Goal: Task Accomplishment & Management: Complete application form

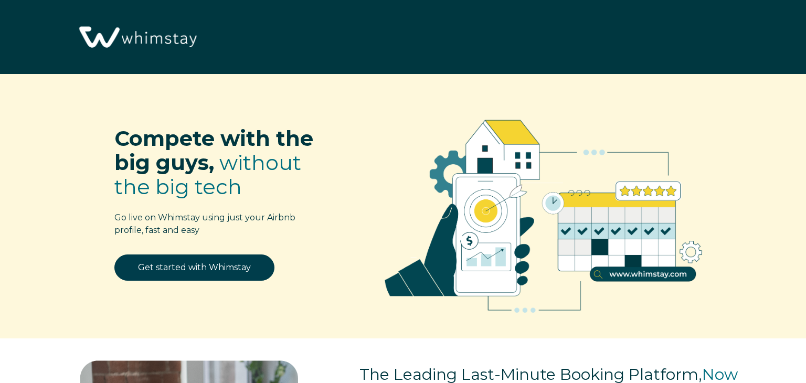
select select "US"
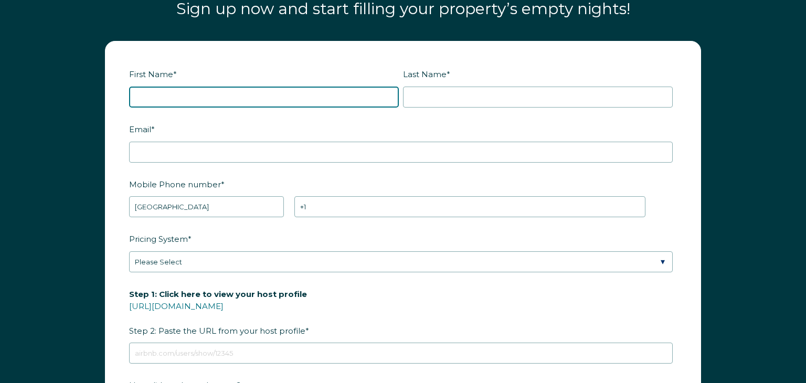
click at [142, 93] on input "First Name *" at bounding box center [264, 97] width 270 height 21
type input "anthony"
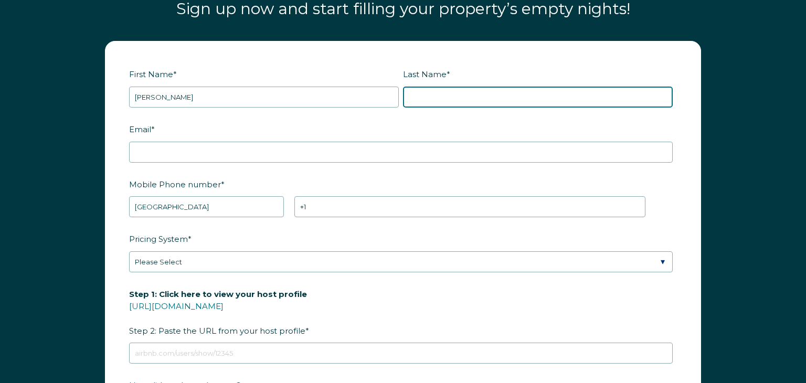
type input "perretti"
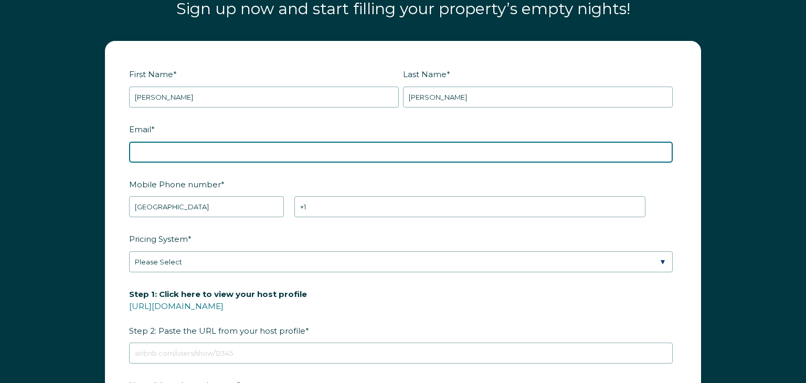
click at [147, 151] on input "Email *" at bounding box center [401, 152] width 544 height 21
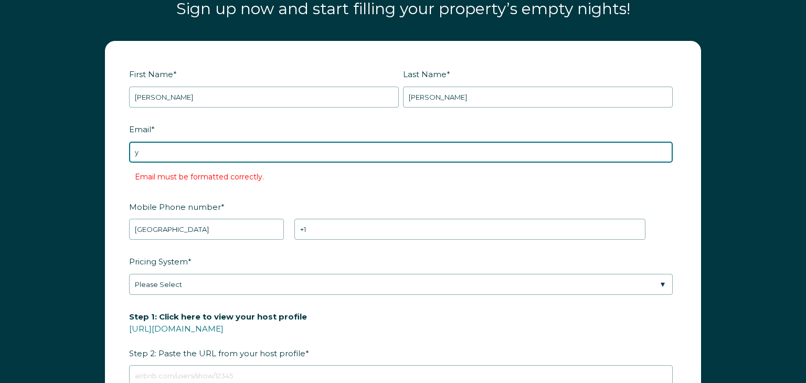
type input "[EMAIL_ADDRESS][DOMAIN_NAME]"
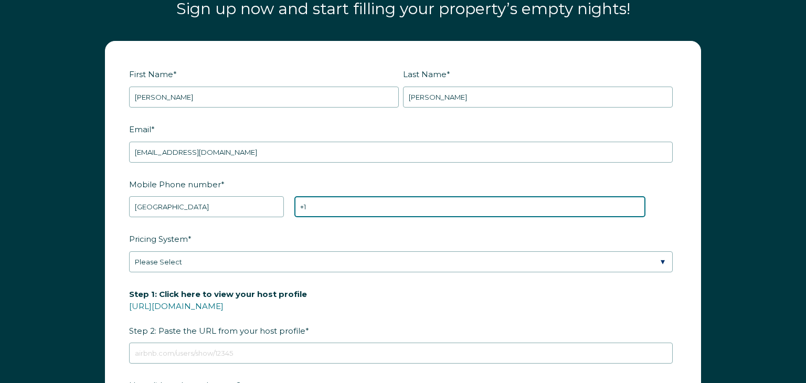
click at [324, 207] on input "+1" at bounding box center [469, 206] width 351 height 21
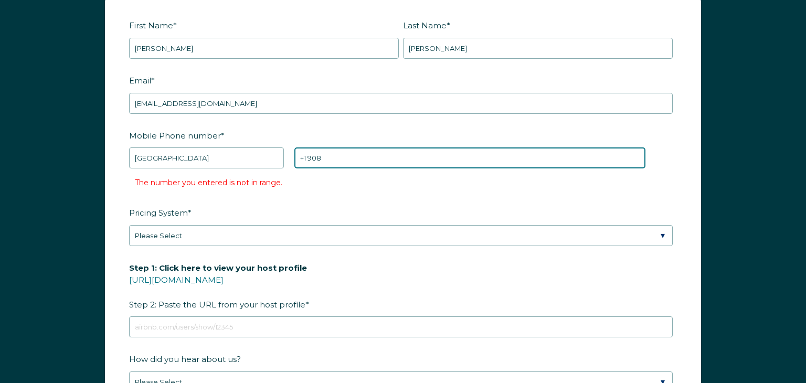
scroll to position [1354, 0]
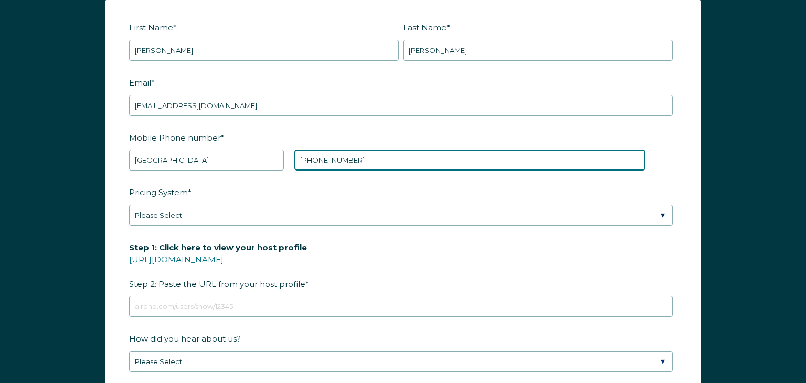
type input "+1 9084681314"
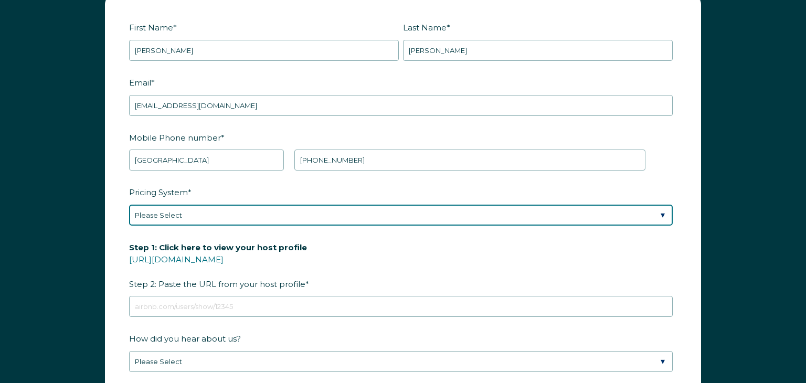
click at [663, 212] on select "Please Select Manual Airbnb Smart Pricing PriceLabs Wheelhouse Beyond Pricing 3…" at bounding box center [401, 215] width 544 height 21
select select "Manual"
click at [129, 205] on select "Please Select Manual Airbnb Smart Pricing PriceLabs Wheelhouse Beyond Pricing 3…" at bounding box center [401, 215] width 544 height 21
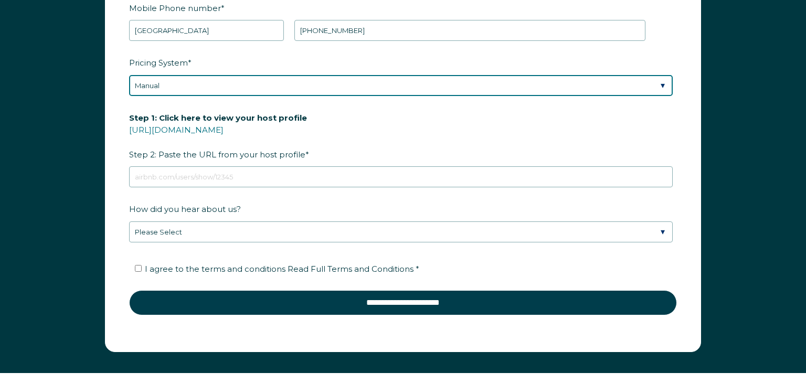
scroll to position [1495, 0]
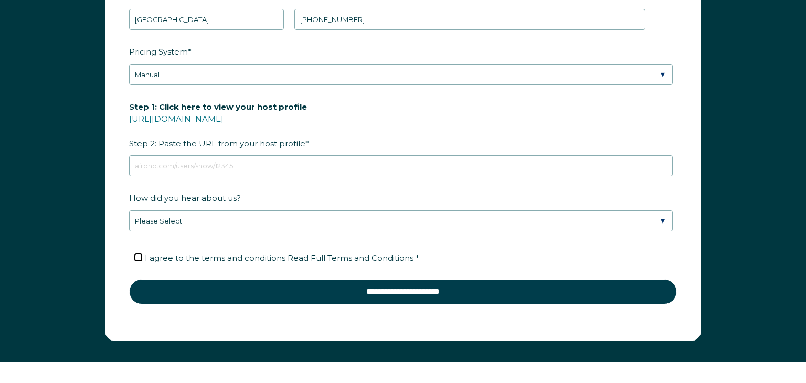
click at [138, 256] on input "I agree to the terms and conditions Read Full Terms and Conditions *" at bounding box center [138, 257] width 7 height 7
checkbox input "true"
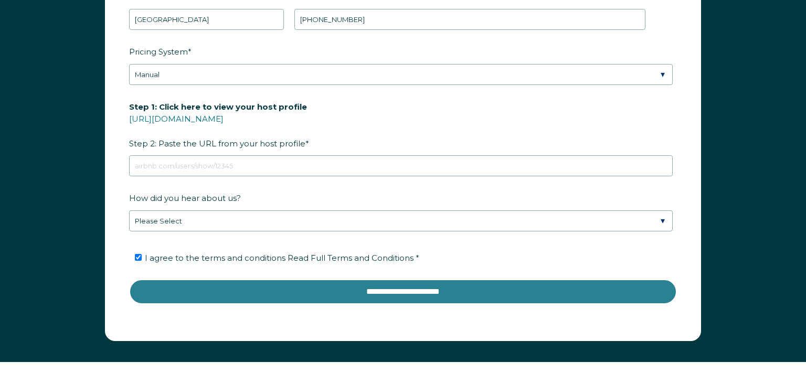
click at [377, 286] on input "**********" at bounding box center [403, 291] width 548 height 25
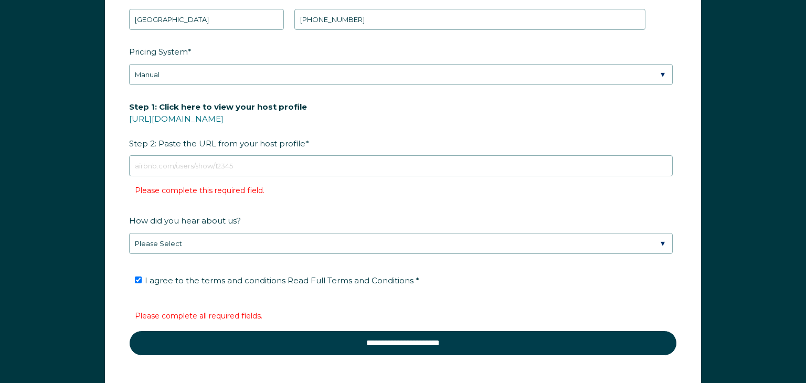
click at [208, 177] on div "Step 1: Click here to view your host profile https://www.airbnb.com/users/show/…" at bounding box center [403, 149] width 548 height 102
click at [201, 120] on link "https://www.airbnb.com/users/show/" at bounding box center [176, 119] width 94 height 10
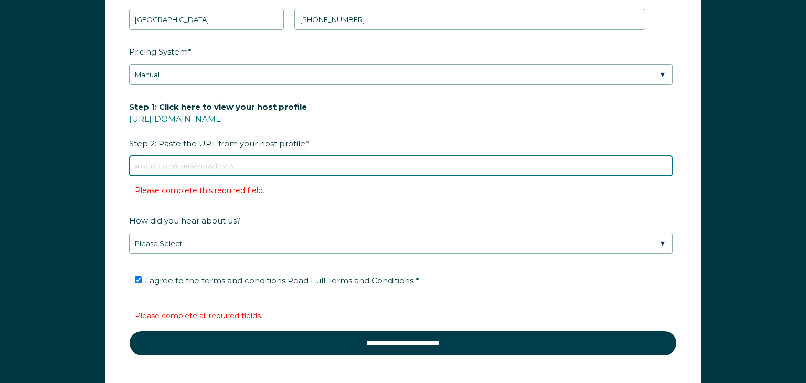
paste input "https://www.airbnb.com/rooms/1341502722190182037?viralityEntryPoint=1&s=76"
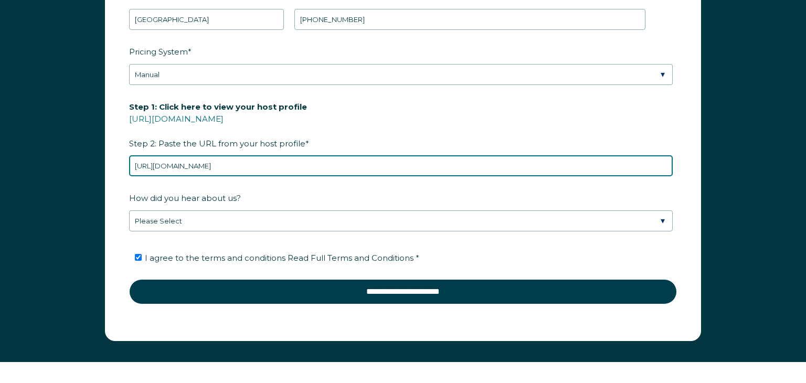
type input "https://www.airbnb.com/rooms/1341502722190182037?viralityEntryPoint=1&s=76"
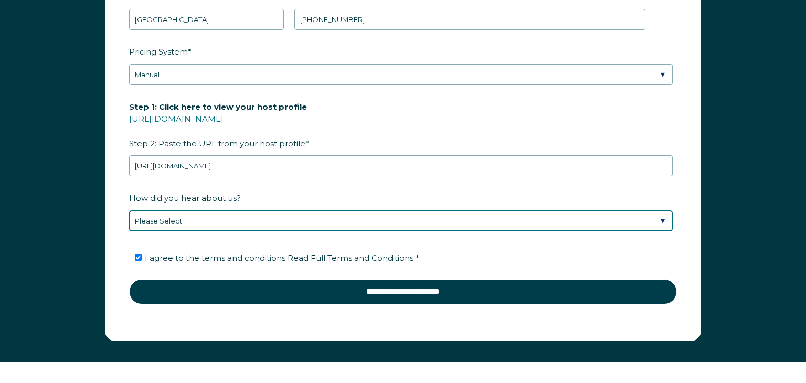
click at [158, 214] on select "Please Select Discovered Whimstay at an event or conference Found Whimstay thro…" at bounding box center [401, 220] width 544 height 21
select select "Social Media"
click at [129, 210] on select "Please Select Discovered Whimstay at an event or conference Found Whimstay thro…" at bounding box center [401, 220] width 544 height 21
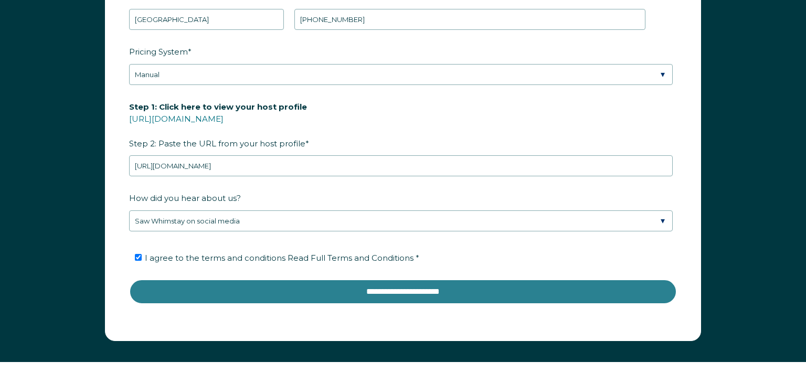
click at [421, 294] on input "**********" at bounding box center [403, 291] width 548 height 25
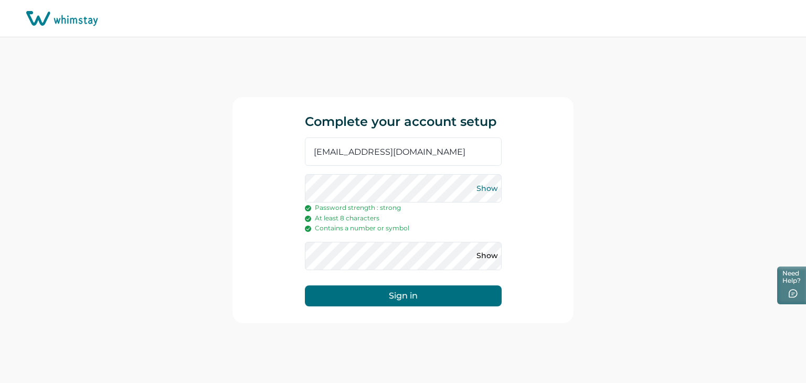
click at [486, 201] on div "Show" at bounding box center [491, 188] width 21 height 28
click at [480, 255] on button "Show" at bounding box center [487, 256] width 17 height 17
click at [493, 250] on button "Hide" at bounding box center [487, 256] width 17 height 17
click at [492, 187] on button "Show" at bounding box center [487, 188] width 17 height 17
click at [485, 253] on button "Show" at bounding box center [487, 256] width 17 height 17
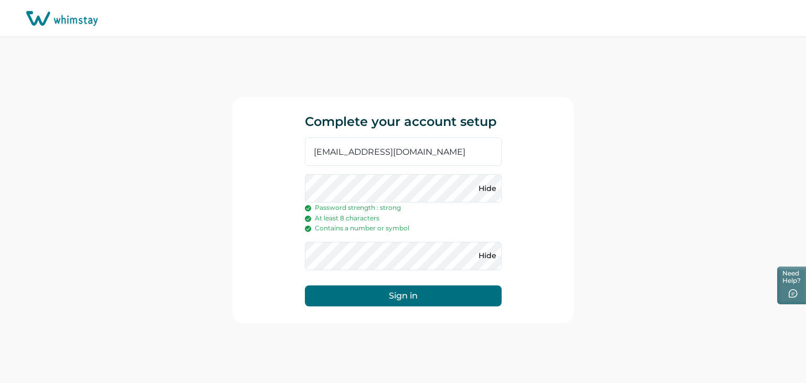
click at [407, 297] on button "Sign in" at bounding box center [403, 295] width 197 height 21
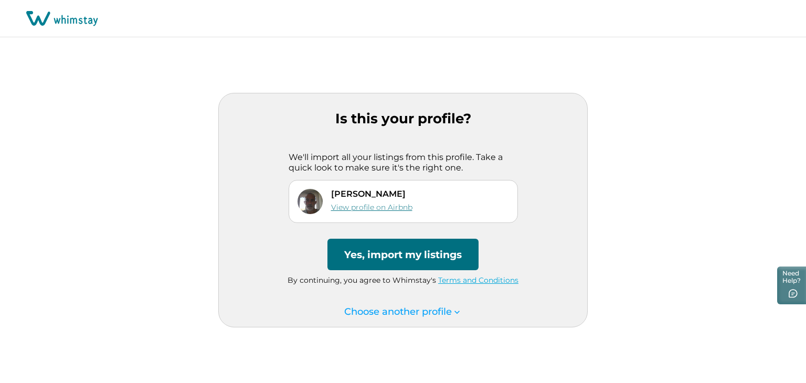
click at [397, 210] on link "View profile on Airbnb" at bounding box center [371, 207] width 81 height 9
click at [447, 252] on button "Yes, import my listings" at bounding box center [402, 254] width 151 height 31
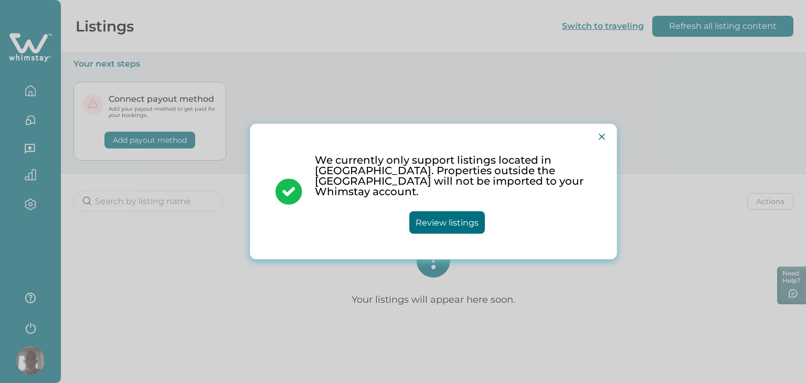
click at [453, 217] on button "Review listings" at bounding box center [447, 222] width 76 height 23
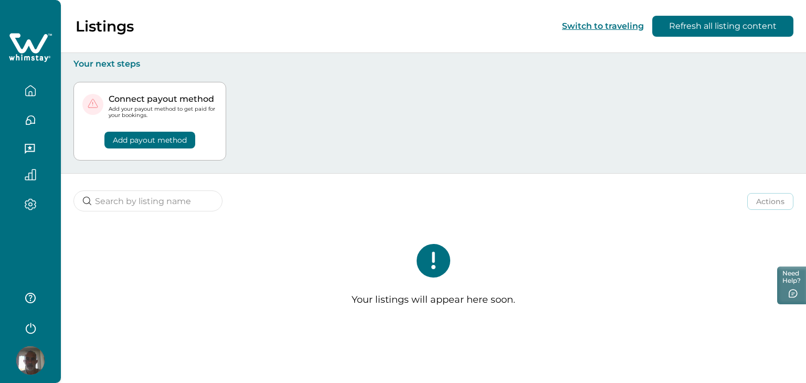
click at [176, 137] on button "Add payout method" at bounding box center [149, 140] width 91 height 17
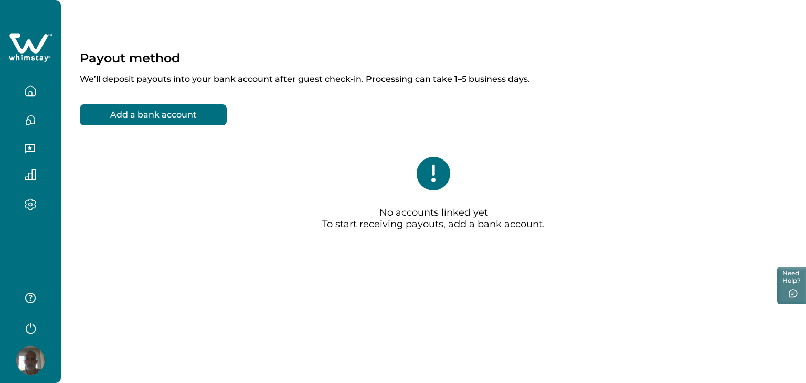
click at [171, 115] on button "Add a bank account" at bounding box center [153, 114] width 147 height 21
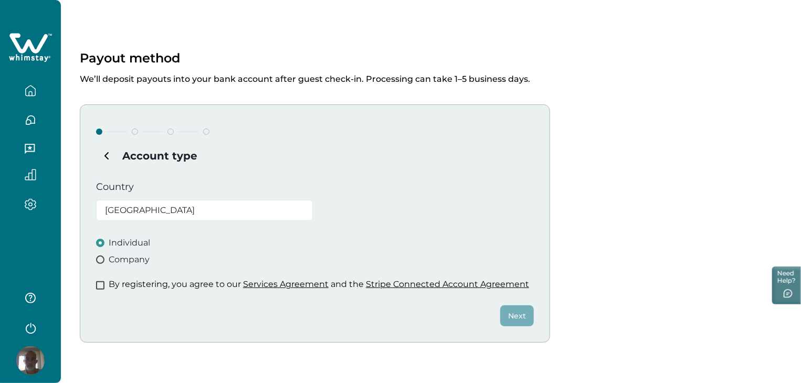
click at [101, 285] on span at bounding box center [100, 285] width 8 height 8
click at [523, 316] on button "Next" at bounding box center [517, 315] width 34 height 21
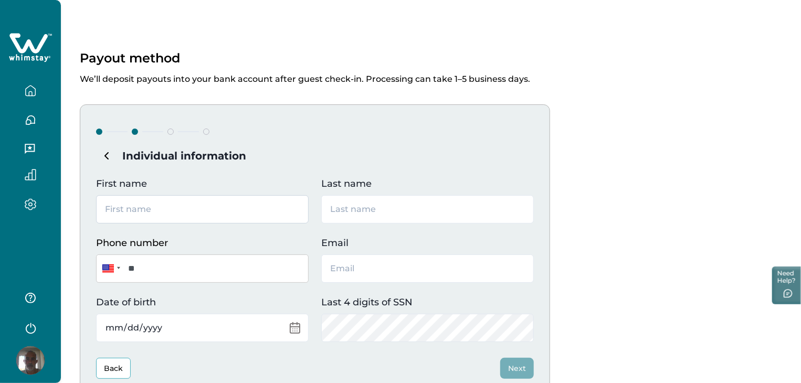
click at [171, 204] on input "First name" at bounding box center [202, 209] width 213 height 28
type input "anthony"
type input "perretti"
click at [369, 269] on input "Email" at bounding box center [427, 268] width 213 height 28
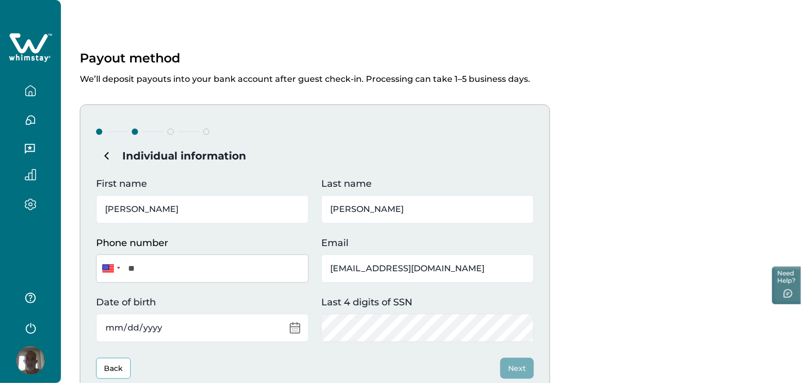
type input "[EMAIL_ADDRESS][DOMAIN_NAME]"
click at [145, 265] on input "**" at bounding box center [202, 268] width 213 height 28
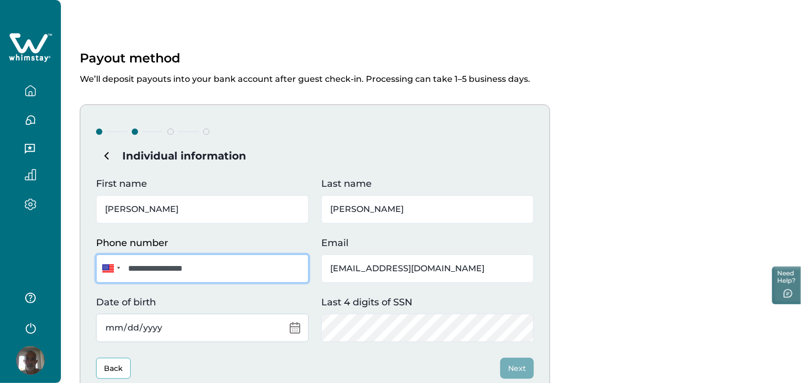
type input "**********"
click at [245, 319] on input "Date of birth" at bounding box center [202, 328] width 213 height 28
click at [111, 324] on input "Date of birth" at bounding box center [202, 328] width 213 height 28
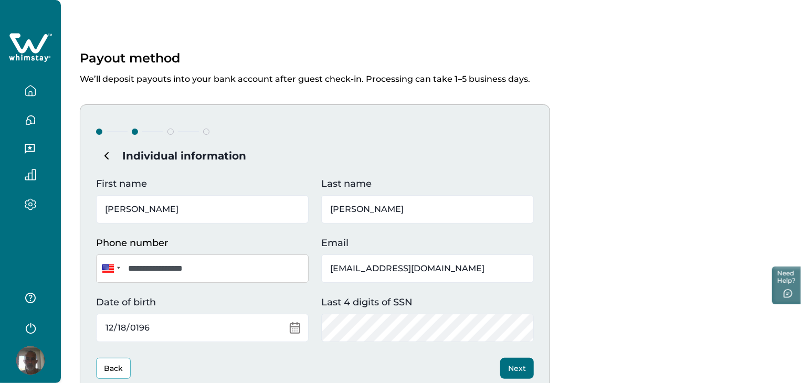
type input "1968-12-18"
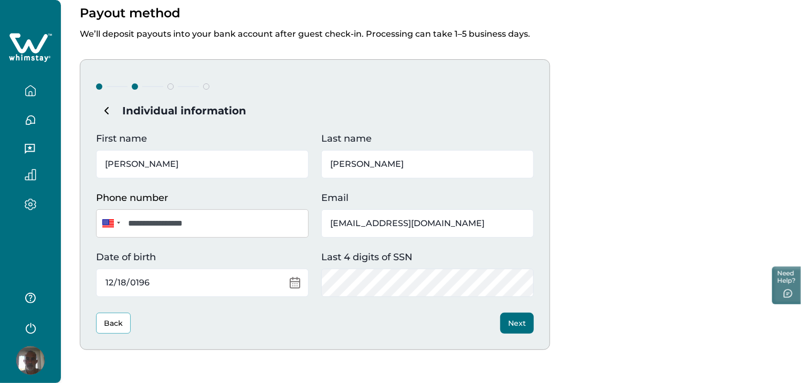
scroll to position [90, 0]
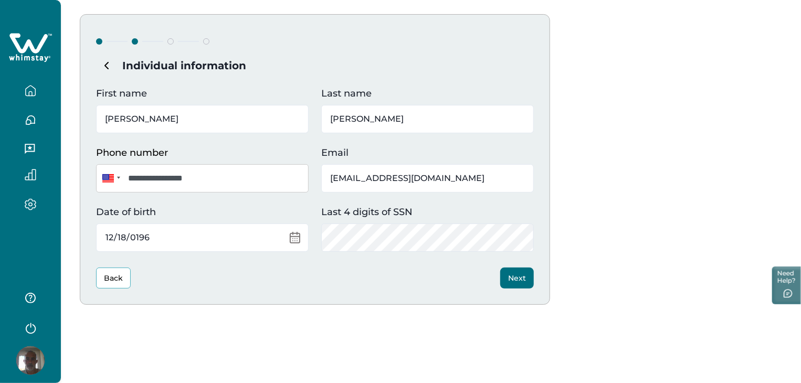
click at [510, 277] on button "Next" at bounding box center [517, 278] width 34 height 21
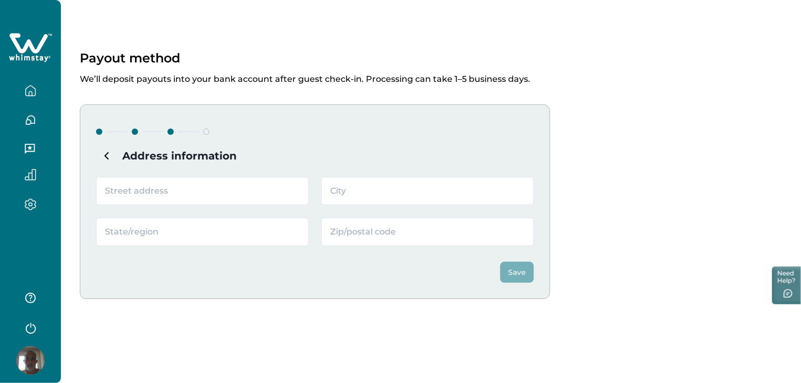
scroll to position [0, 0]
click at [159, 193] on input "text" at bounding box center [202, 191] width 213 height 28
type input "609 Laurel Ave"
type input "Hazlet"
type input "NJ"
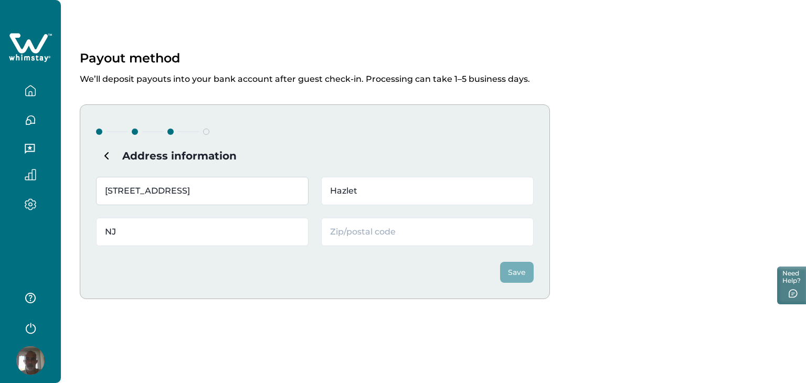
type input "07730-2628"
click at [514, 269] on button "Save" at bounding box center [517, 272] width 34 height 21
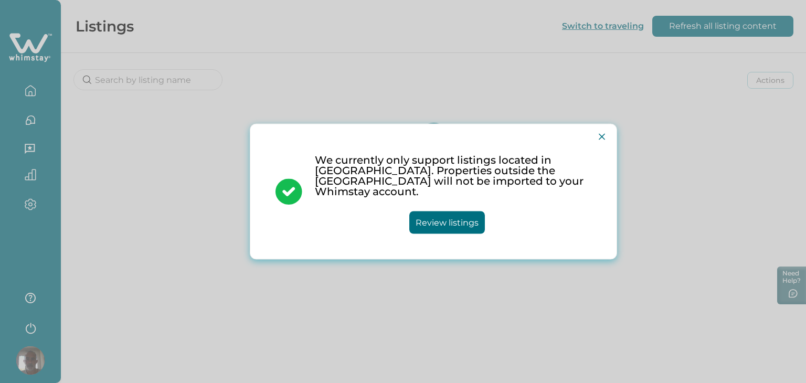
click at [410, 198] on div "We currently only support listings located in the United States. Properties out…" at bounding box center [446, 192] width 289 height 84
click at [453, 220] on button "Review listings" at bounding box center [447, 222] width 76 height 23
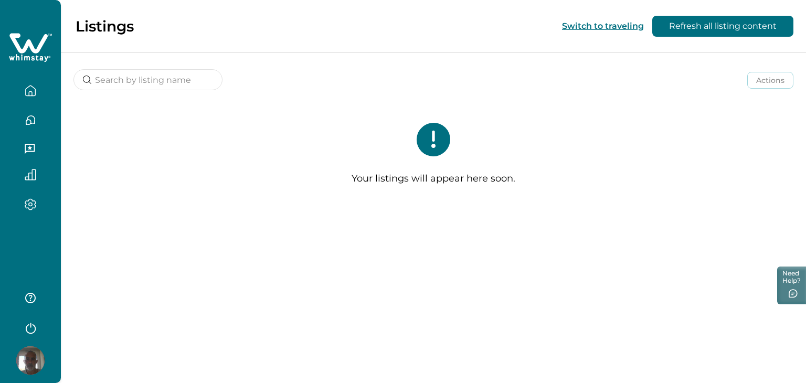
click at [761, 209] on div "Your listings will appear here soon." at bounding box center [433, 158] width 745 height 112
click at [91, 28] on p "Listings" at bounding box center [105, 26] width 58 height 18
click at [33, 87] on icon "button" at bounding box center [31, 91] width 12 height 12
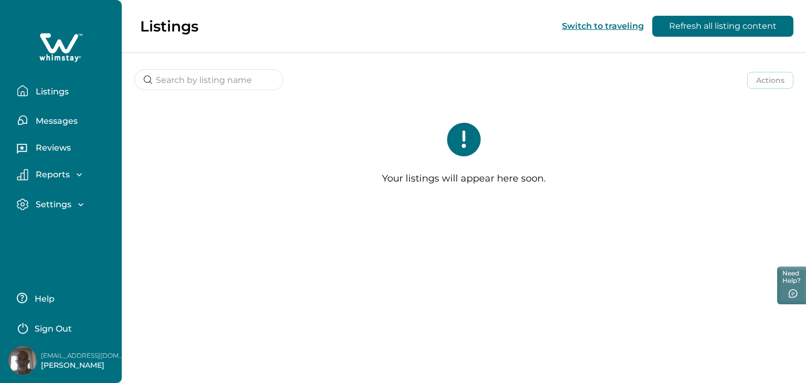
click at [67, 201] on p "Settings" at bounding box center [52, 204] width 39 height 10
click at [73, 244] on p "Payout method" at bounding box center [68, 248] width 71 height 10
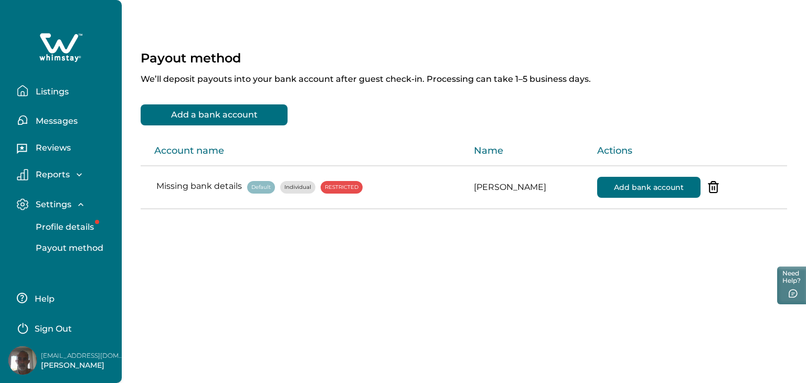
click at [621, 188] on button "Add bank account" at bounding box center [648, 187] width 103 height 21
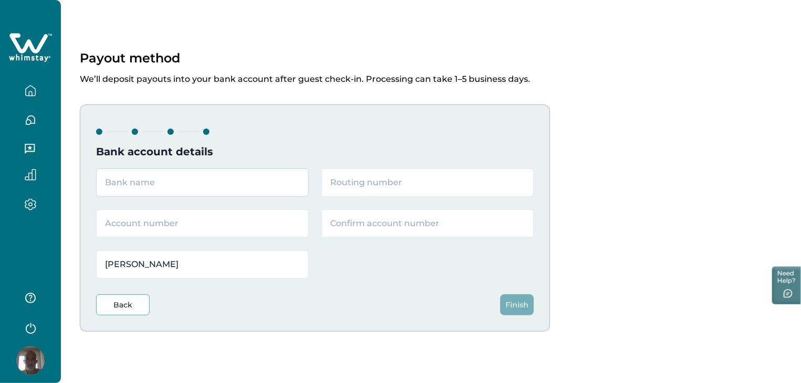
click at [117, 184] on input "text" at bounding box center [202, 182] width 213 height 28
type input "santander"
click at [342, 185] on input "text" at bounding box center [427, 182] width 213 height 28
type input "231372691"
click at [164, 230] on input "text" at bounding box center [202, 223] width 213 height 28
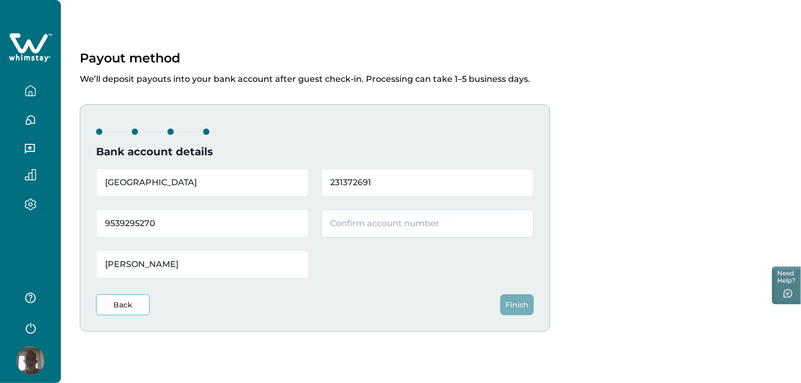
type input "9539295270"
click at [343, 228] on input "text" at bounding box center [427, 223] width 213 height 28
type input "9539295270"
click at [506, 303] on button "Finish" at bounding box center [517, 304] width 34 height 21
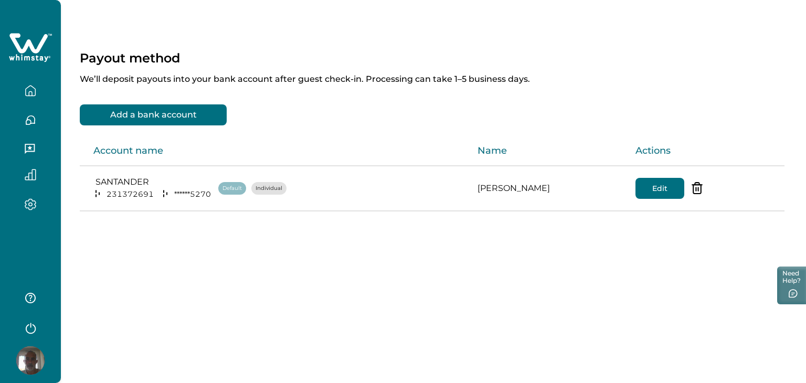
click at [34, 89] on icon "button" at bounding box center [31, 91] width 12 height 12
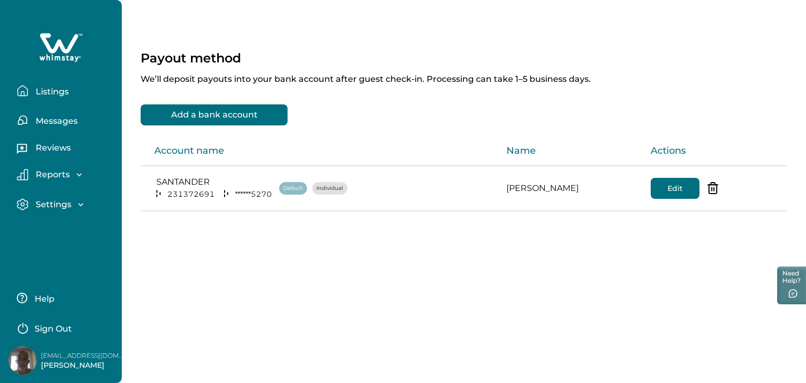
click at [41, 91] on p "Listings" at bounding box center [51, 92] width 36 height 10
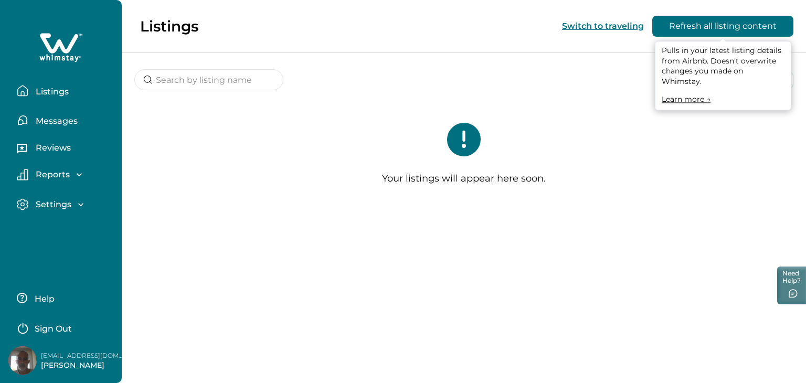
click at [705, 19] on button "Refresh all listing content" at bounding box center [722, 26] width 141 height 21
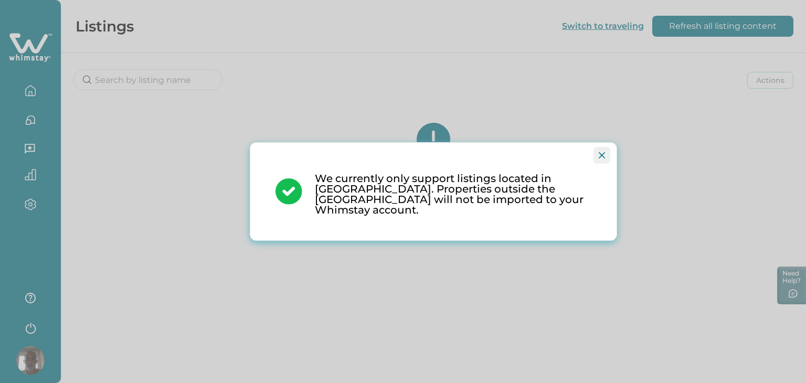
click at [604, 157] on icon "Close" at bounding box center [602, 155] width 6 height 6
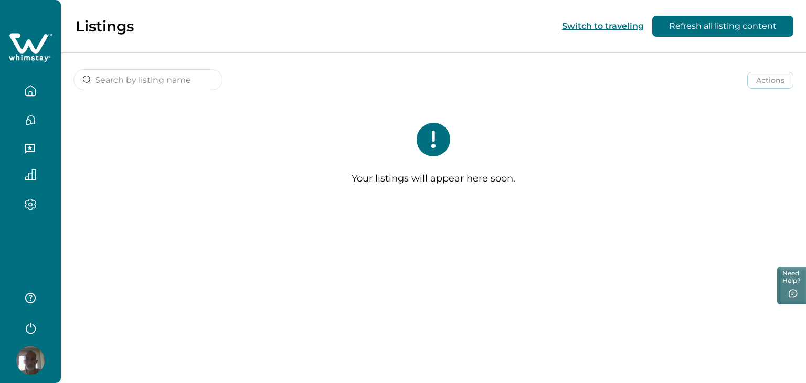
click at [31, 200] on icon "button" at bounding box center [31, 204] width 12 height 12
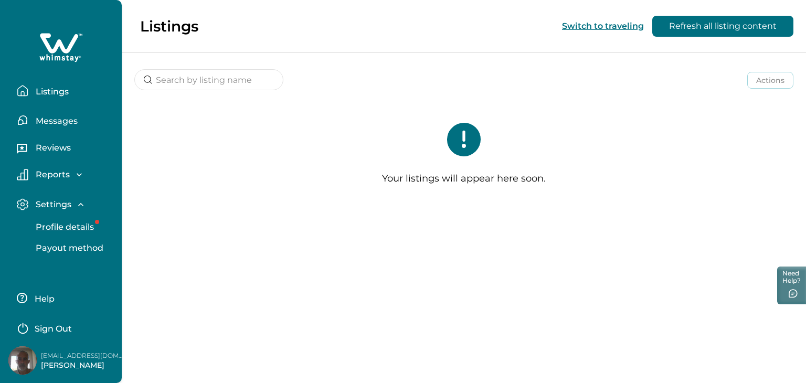
click at [56, 222] on p "Profile details" at bounding box center [63, 227] width 61 height 10
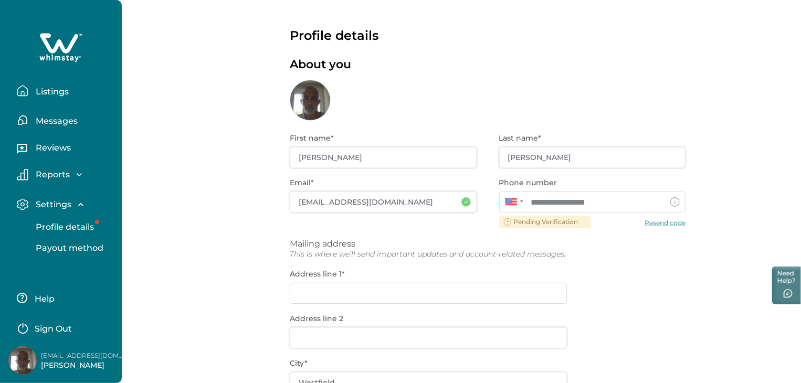
click at [174, 88] on div "**********" at bounding box center [461, 276] width 679 height 553
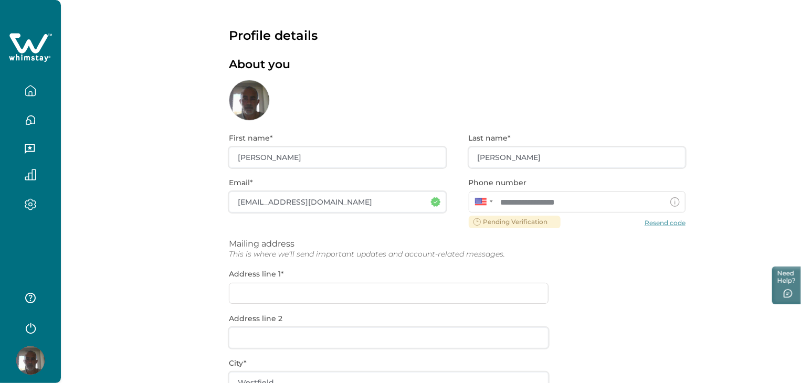
click at [30, 92] on icon "button" at bounding box center [31, 91] width 12 height 12
click at [165, 176] on div "**********" at bounding box center [431, 276] width 740 height 553
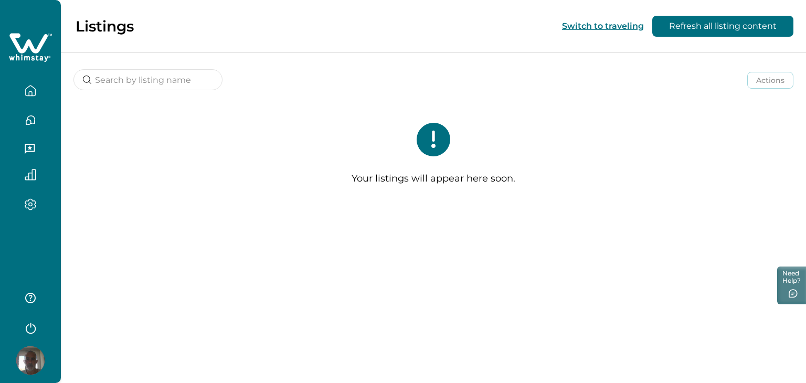
click at [33, 117] on icon "button" at bounding box center [31, 120] width 12 height 12
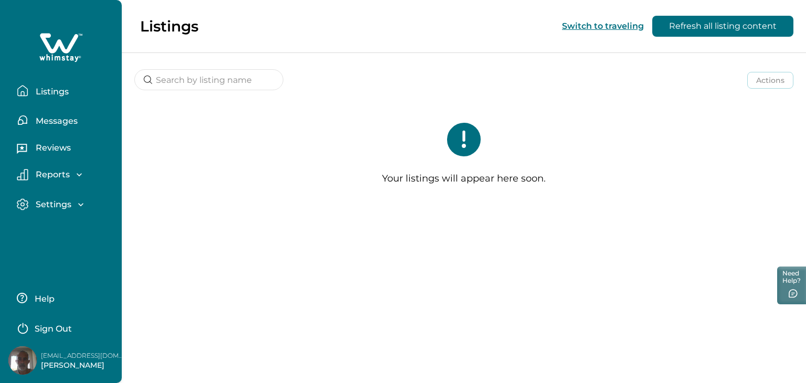
click at [78, 175] on icon "button" at bounding box center [79, 174] width 5 height 3
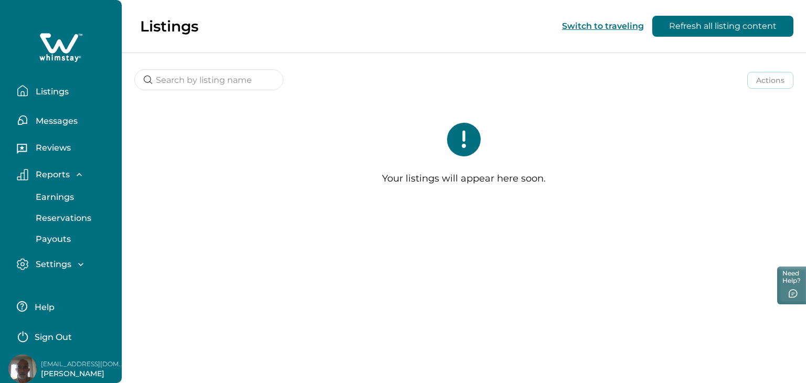
click at [137, 133] on div "Your listings will appear here soon." at bounding box center [464, 158] width 684 height 112
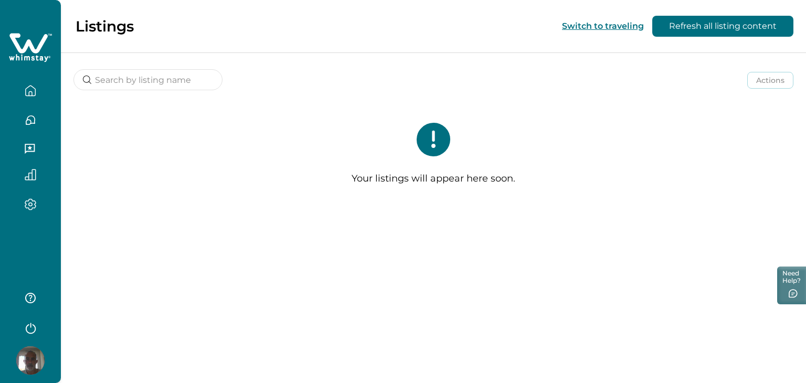
click at [30, 91] on icon "button" at bounding box center [30, 93] width 3 height 4
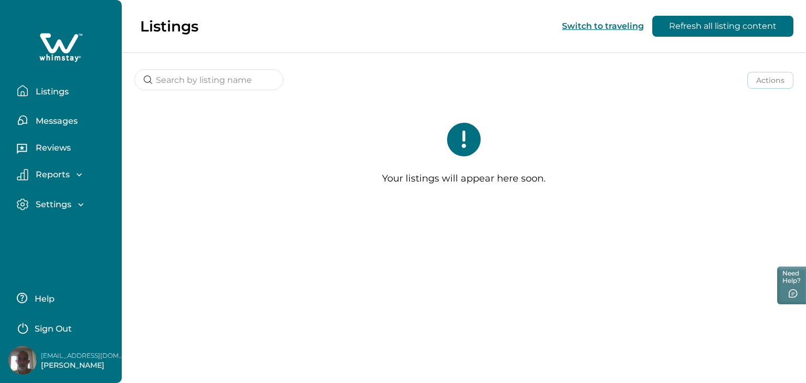
click at [71, 200] on div "Settings" at bounding box center [57, 204] width 58 height 10
click at [63, 231] on p "Profile details" at bounding box center [63, 227] width 61 height 10
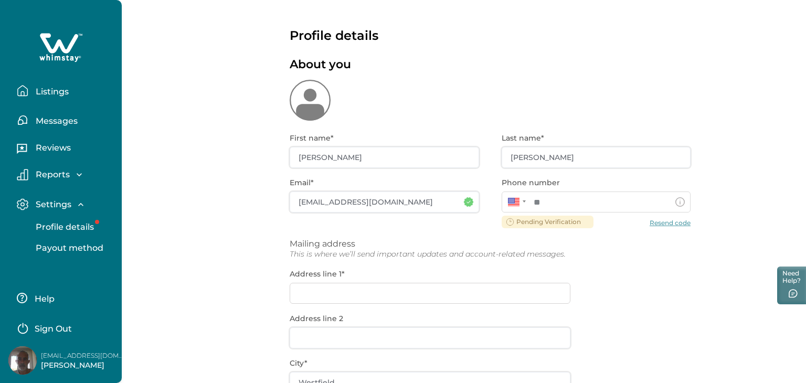
type input "**********"
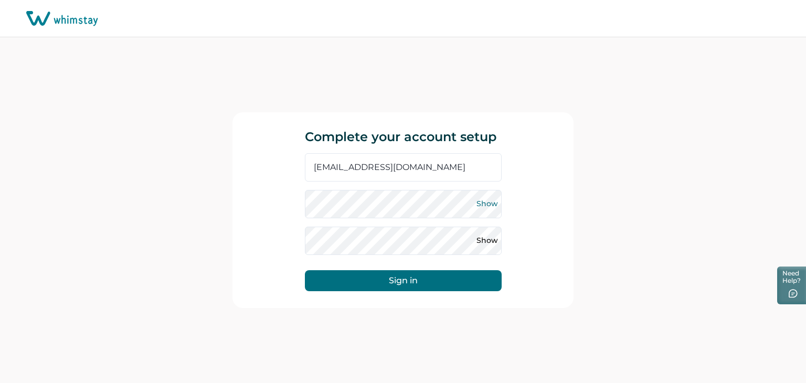
click at [487, 203] on div "Show" at bounding box center [403, 204] width 197 height 28
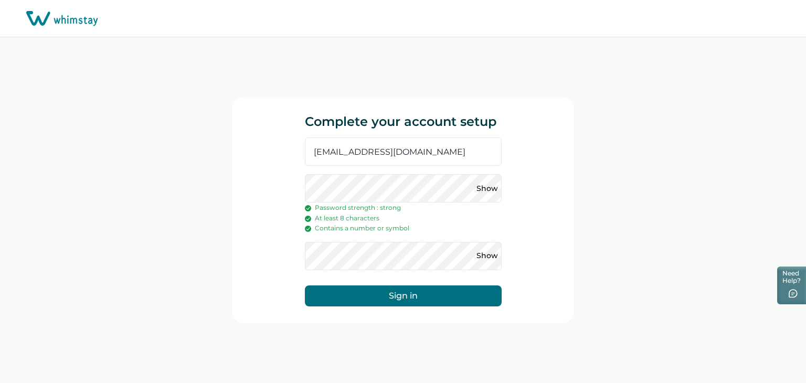
click at [412, 301] on button "Sign in" at bounding box center [403, 295] width 197 height 21
click at [486, 256] on button "Show" at bounding box center [487, 256] width 17 height 17
click at [419, 294] on button "Sign in" at bounding box center [403, 295] width 197 height 21
click at [389, 291] on button "Sign in" at bounding box center [403, 295] width 197 height 21
click at [359, 241] on div "Show Password strength : strong At least 8 characters Contains a number or symb…" at bounding box center [403, 222] width 197 height 96
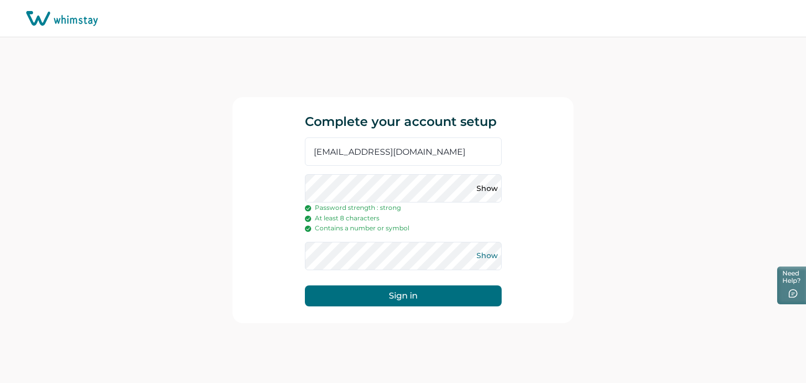
click at [487, 257] on button "Show" at bounding box center [487, 256] width 17 height 17
click at [403, 300] on button "Sign in" at bounding box center [403, 295] width 197 height 21
click at [394, 300] on button "Sign in" at bounding box center [403, 295] width 197 height 21
click at [572, 153] on div "Complete your account setup [EMAIL_ADDRESS][DOMAIN_NAME] Show Password strength…" at bounding box center [402, 210] width 341 height 226
